Goal: Information Seeking & Learning: Learn about a topic

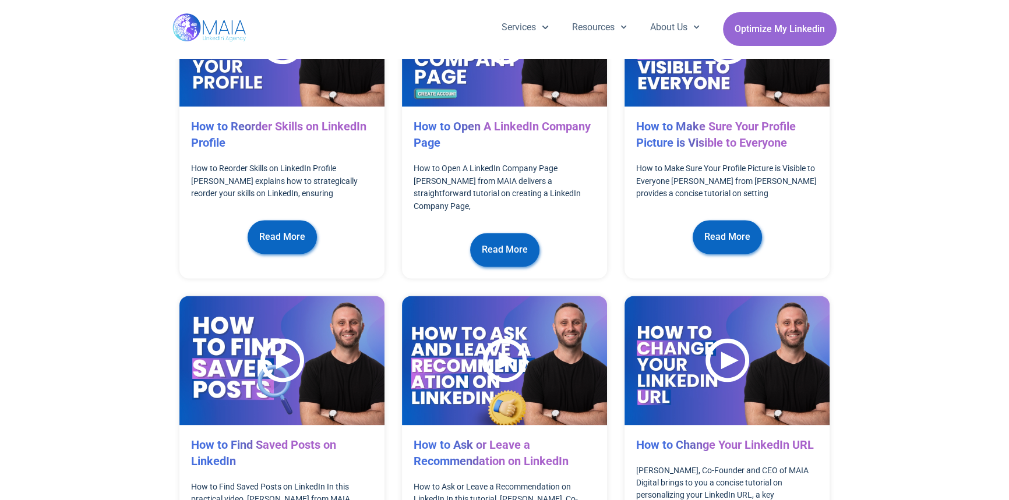
scroll to position [2041, 0]
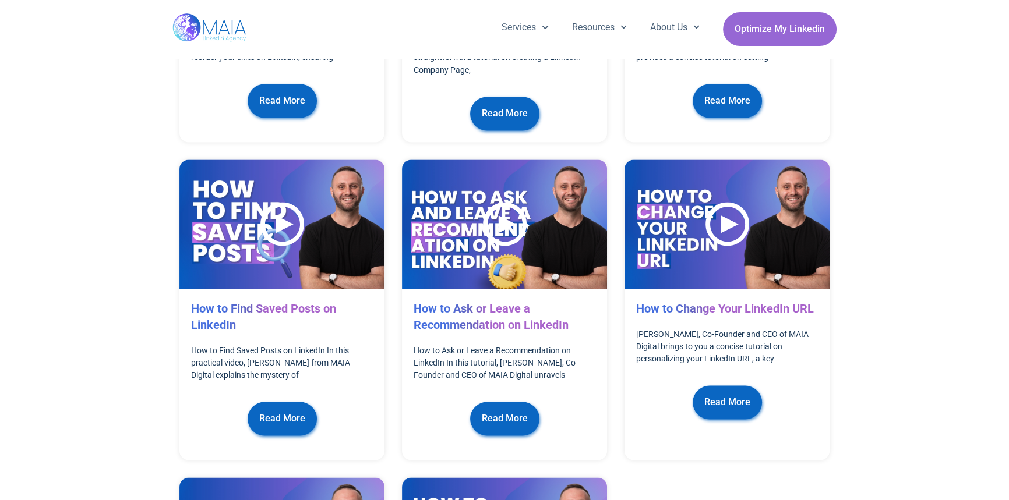
click at [737, 202] on div at bounding box center [727, 226] width 44 height 48
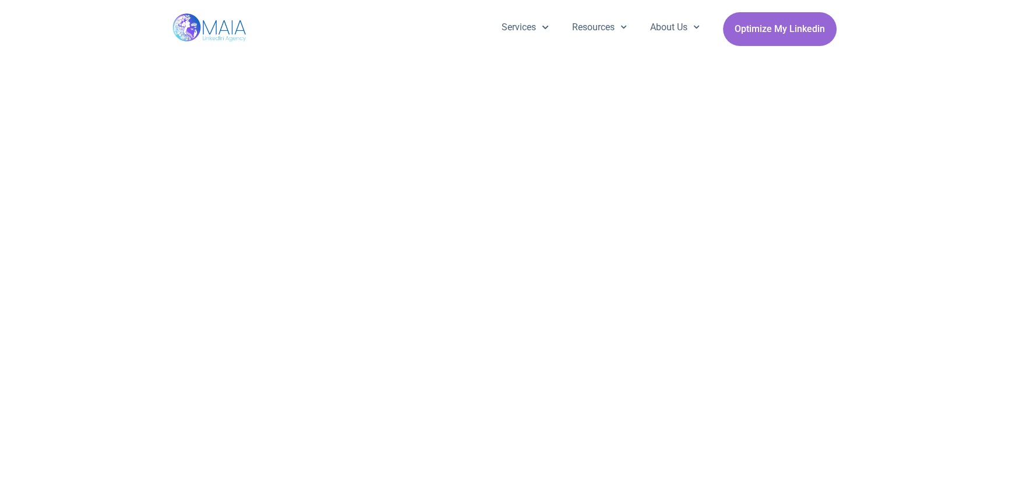
scroll to position [285, 0]
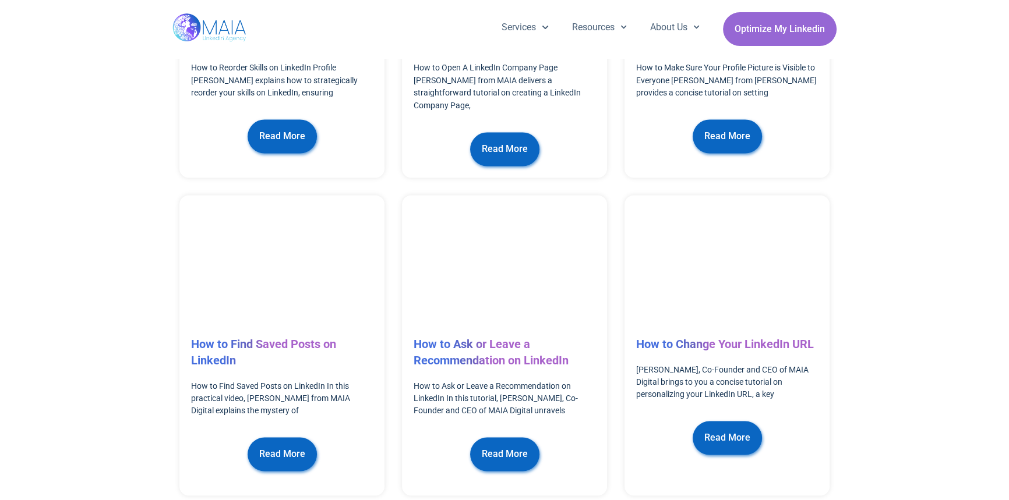
scroll to position [2010, 0]
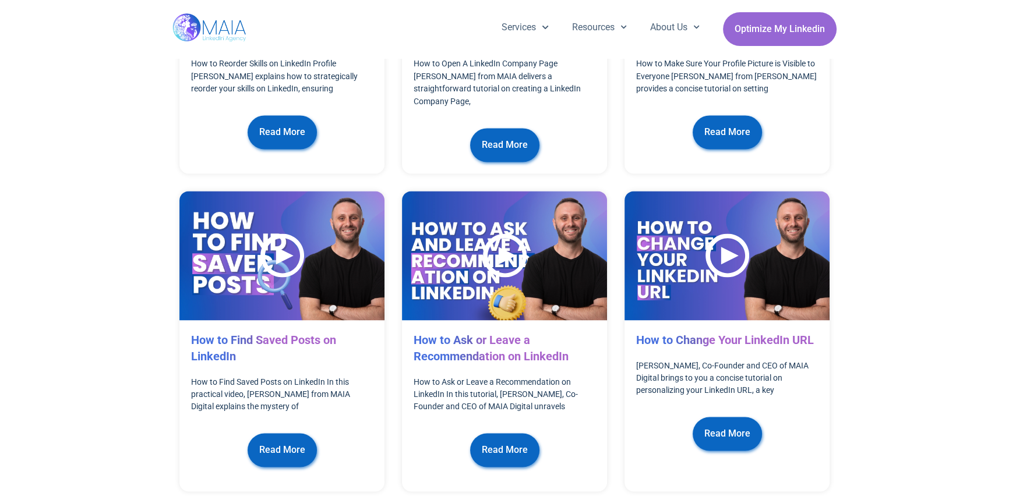
drag, startPoint x: 740, startPoint y: 290, endPoint x: 735, endPoint y: 396, distance: 106.1
click at [735, 423] on span "Read More" at bounding box center [727, 434] width 46 height 22
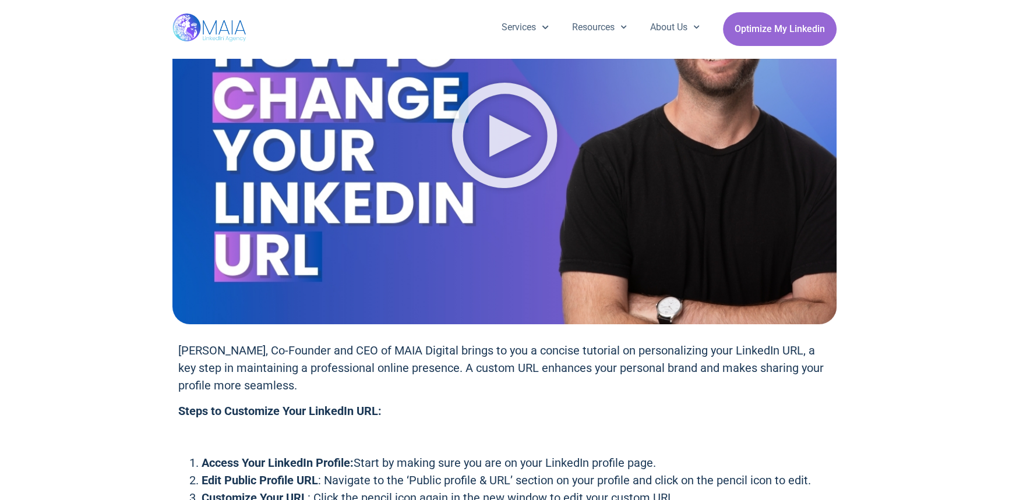
scroll to position [185, 0]
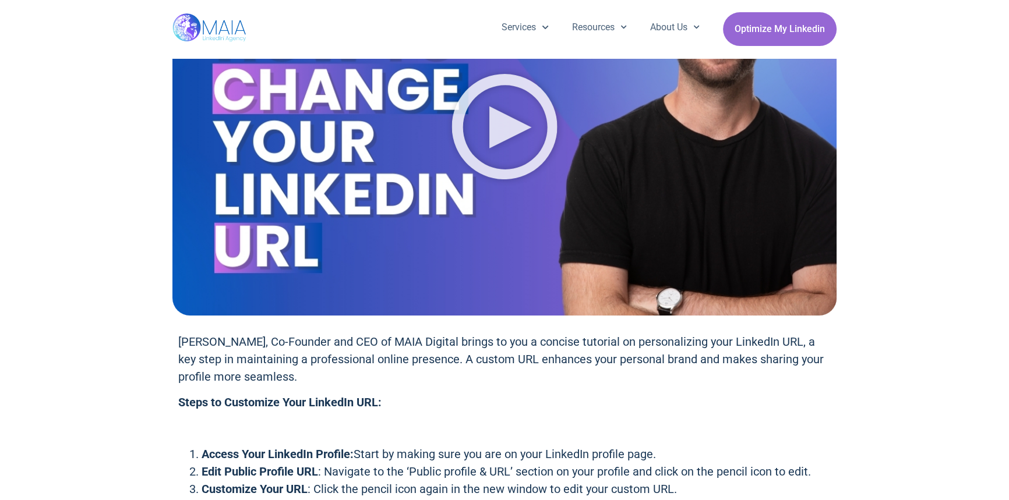
click at [566, 117] on div at bounding box center [504, 128] width 664 height 373
